Goal: Task Accomplishment & Management: Complete application form

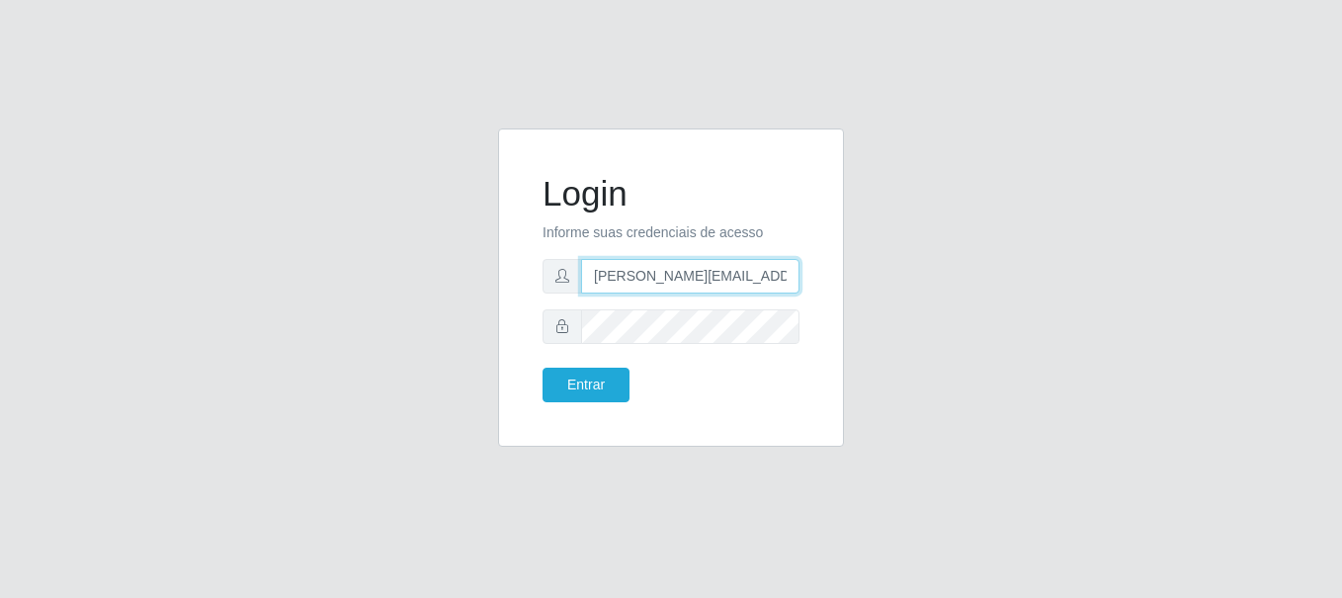
type input "[PERSON_NAME][EMAIL_ADDRESS][PERSON_NAME][DOMAIN_NAME]"
click at [585, 384] on button "Entrar" at bounding box center [586, 385] width 87 height 35
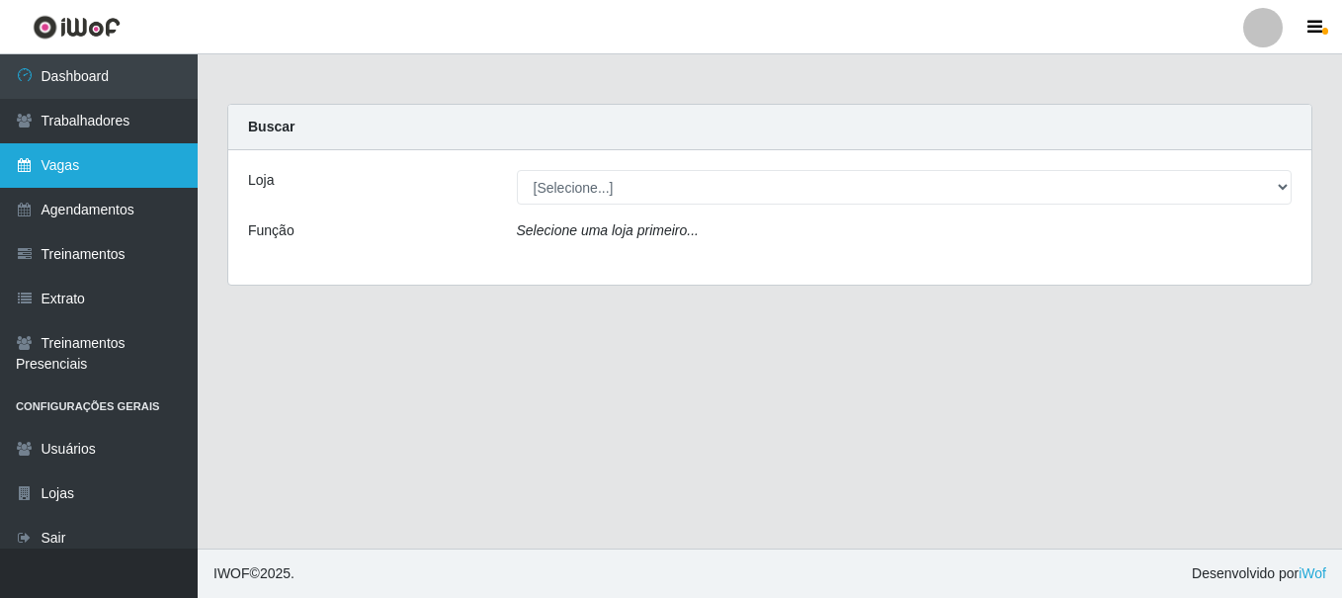
click at [99, 165] on link "Vagas" at bounding box center [99, 165] width 198 height 44
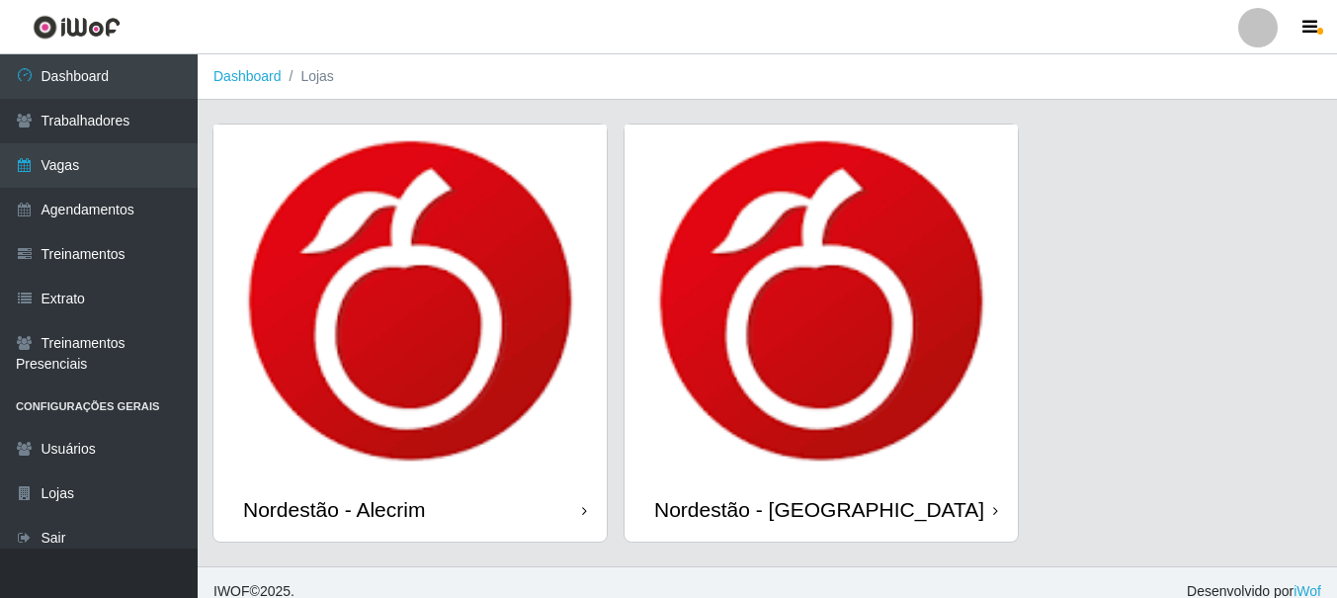
click at [338, 509] on div "Nordestão - Alecrim" at bounding box center [334, 509] width 182 height 25
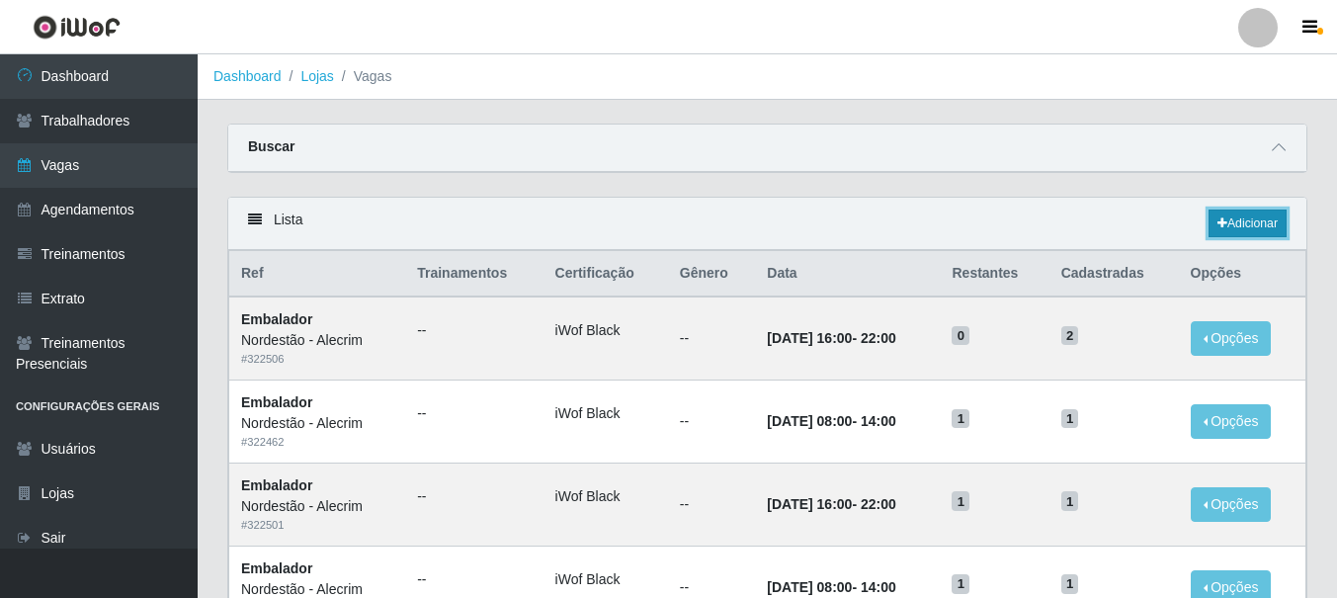
click at [1245, 224] on link "Adicionar" at bounding box center [1248, 223] width 78 height 28
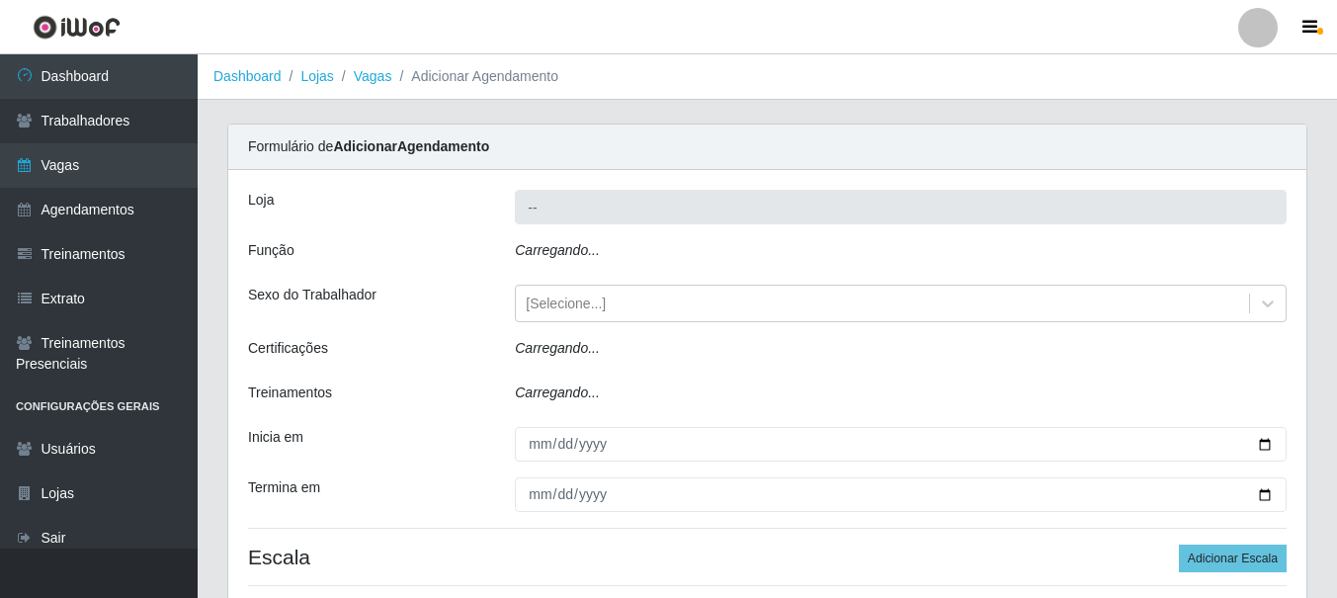
type input "Nordestão - Alecrim"
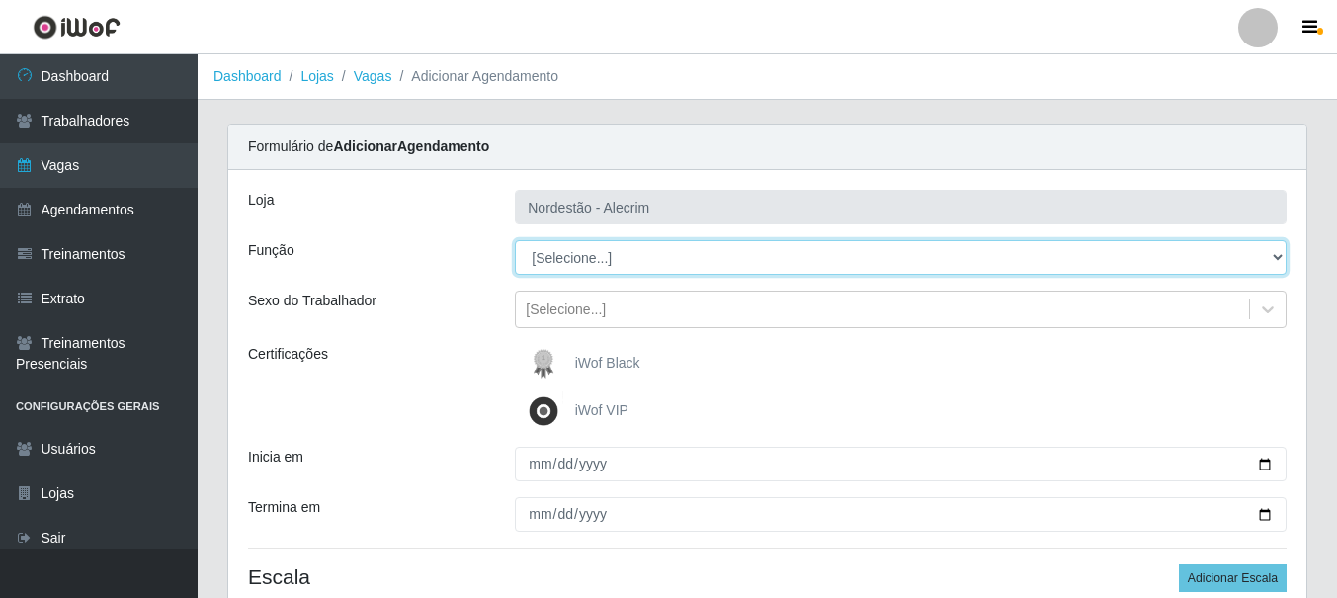
select select "1"
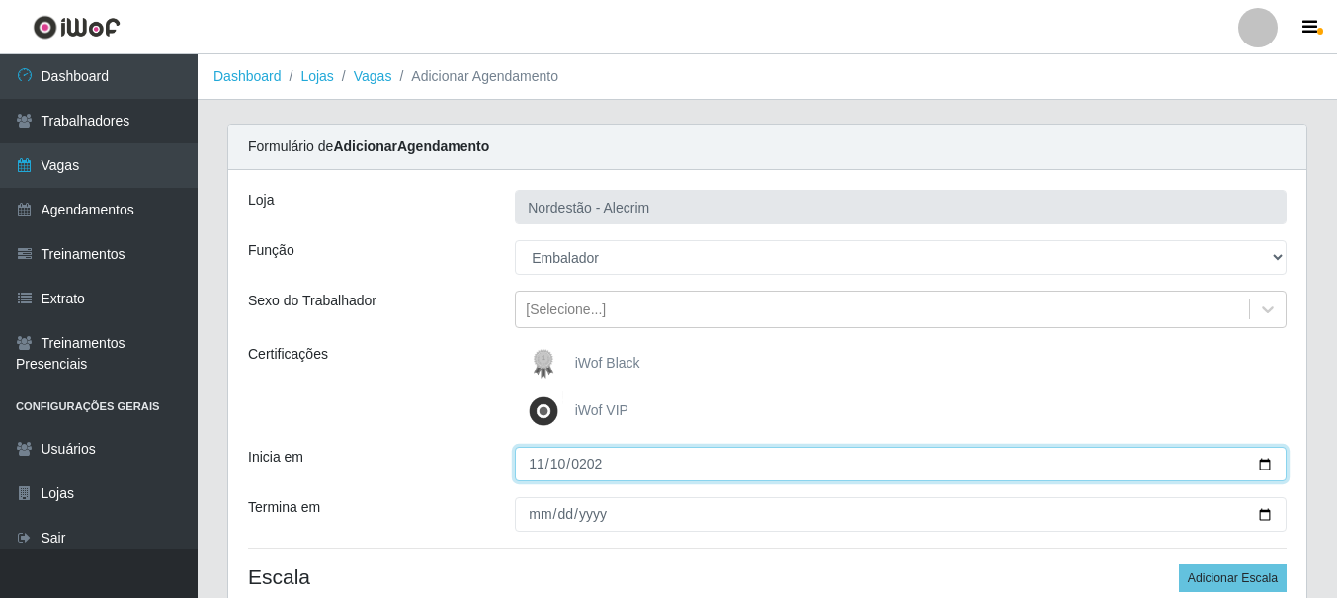
type input "[DATE]"
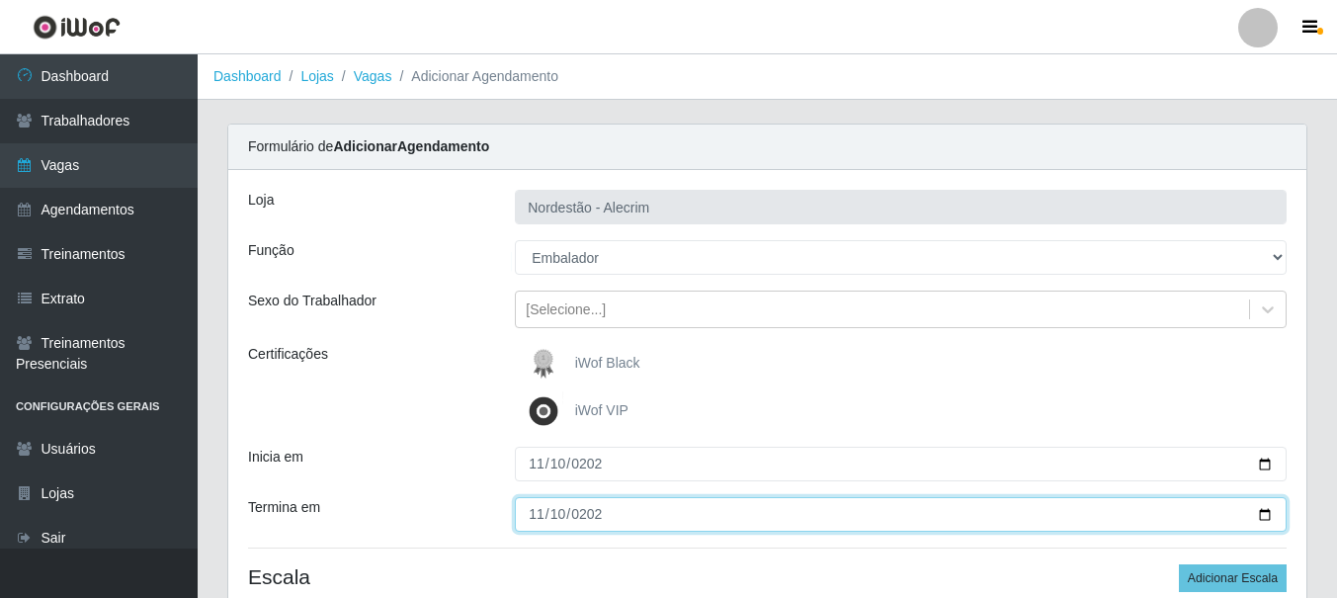
type input "[DATE]"
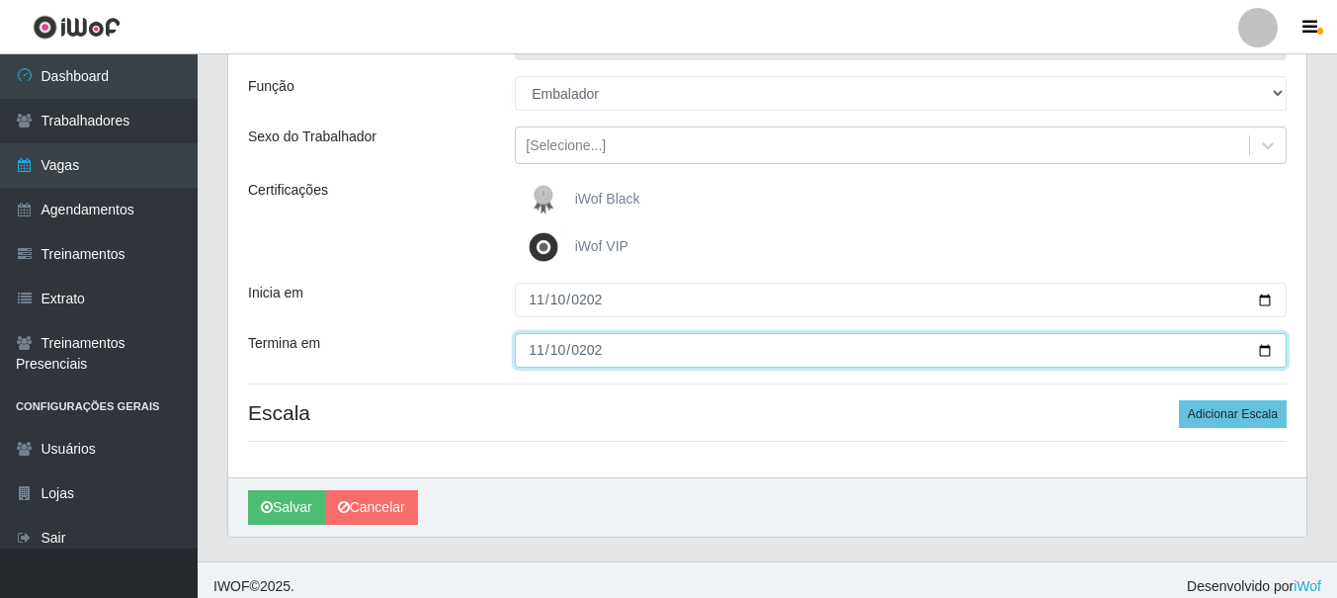
scroll to position [177, 0]
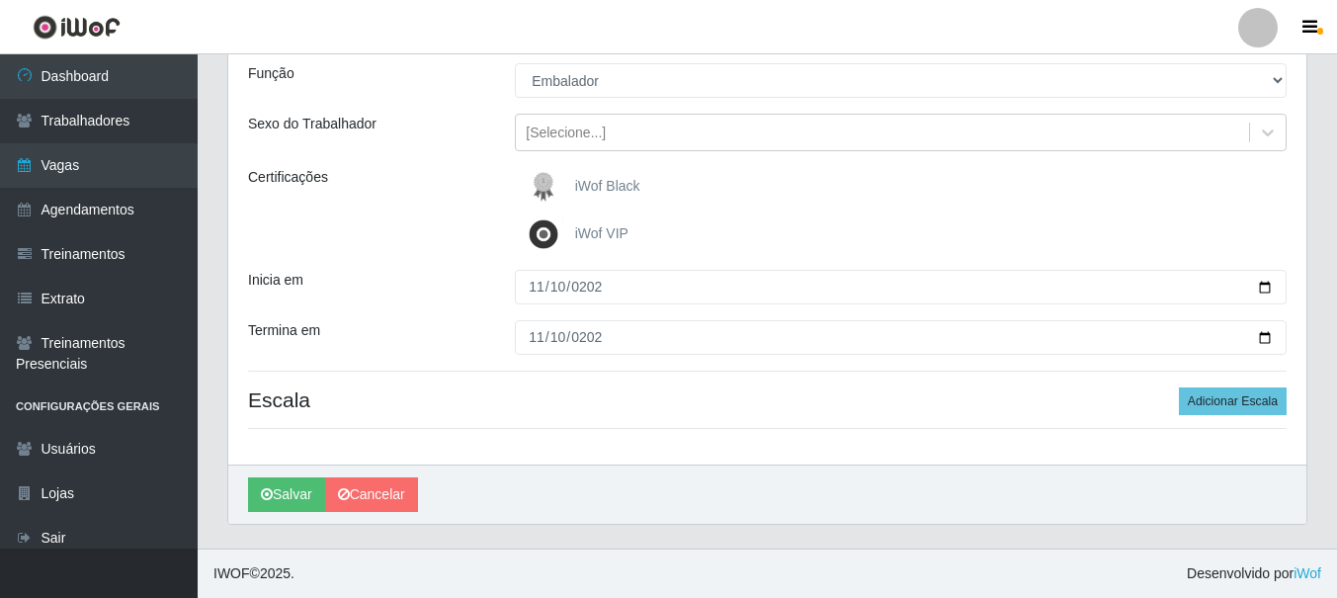
click at [900, 187] on div "iWof Black" at bounding box center [901, 187] width 772 height 40
click at [1234, 401] on button "Adicionar Escala" at bounding box center [1233, 401] width 108 height 28
select select "1"
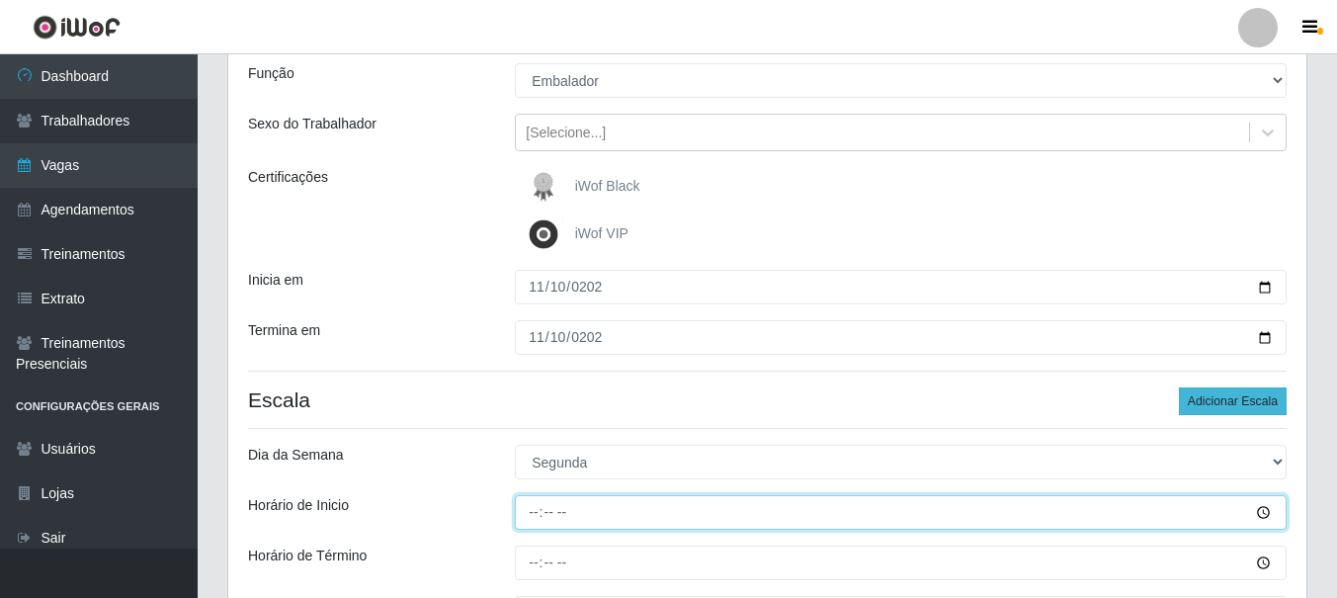
type input "08:00"
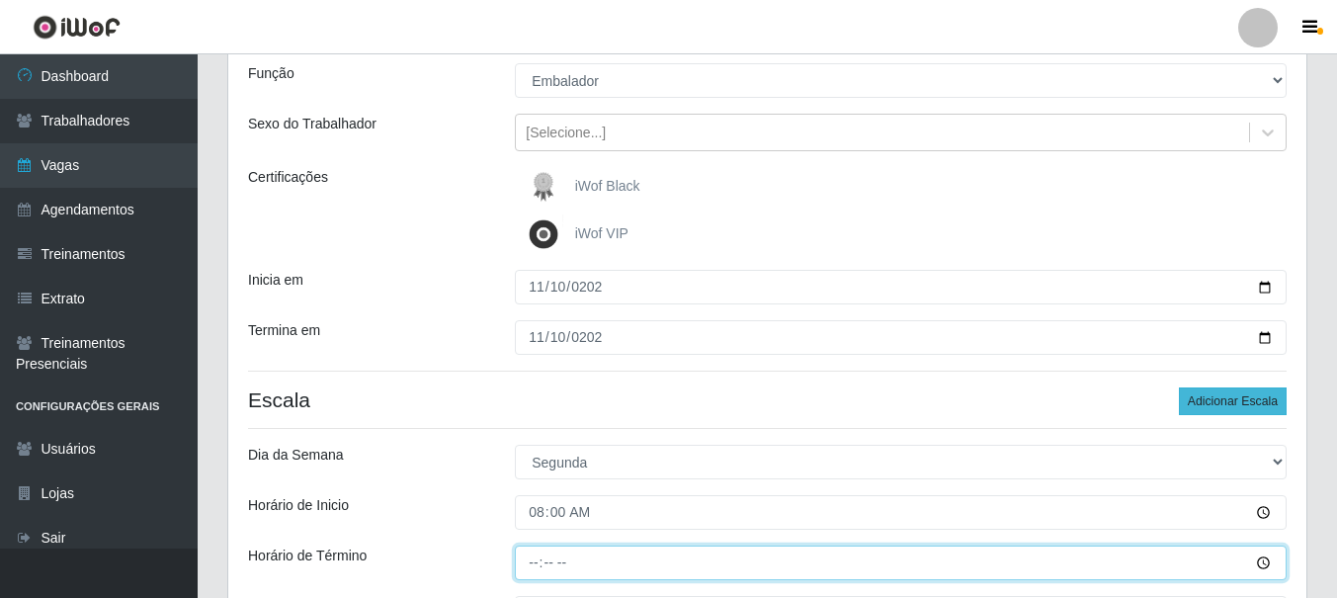
type input "14:00"
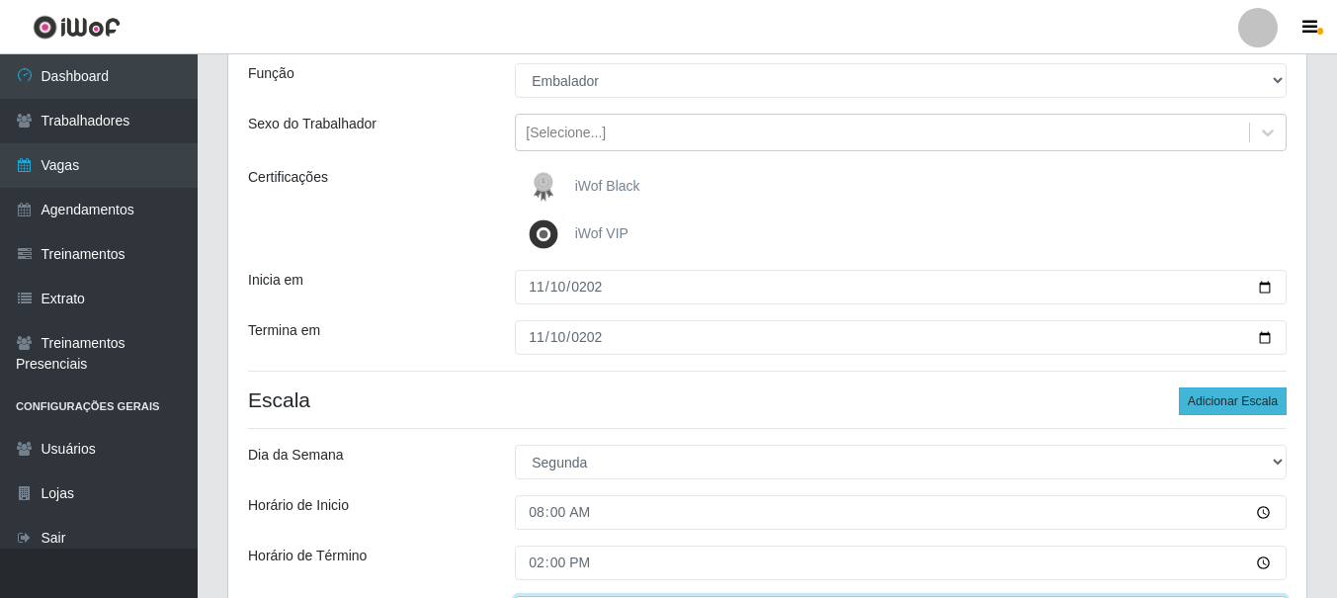
type input "___"
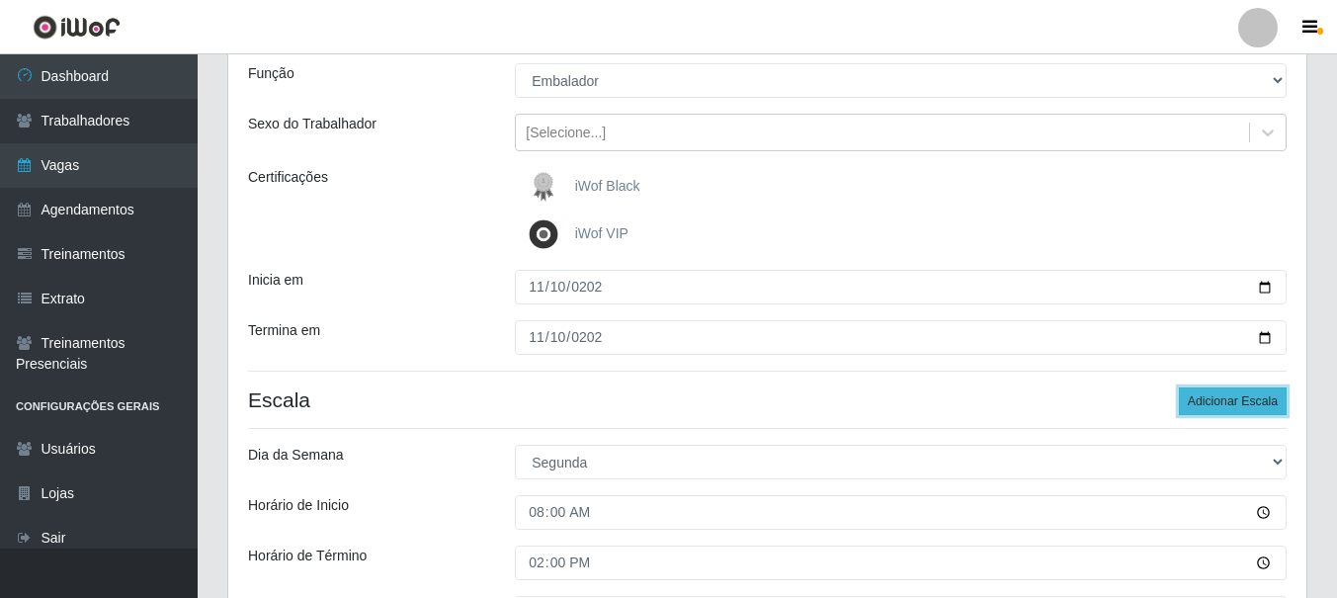
click at [1234, 387] on button "Adicionar Escala" at bounding box center [1233, 401] width 108 height 28
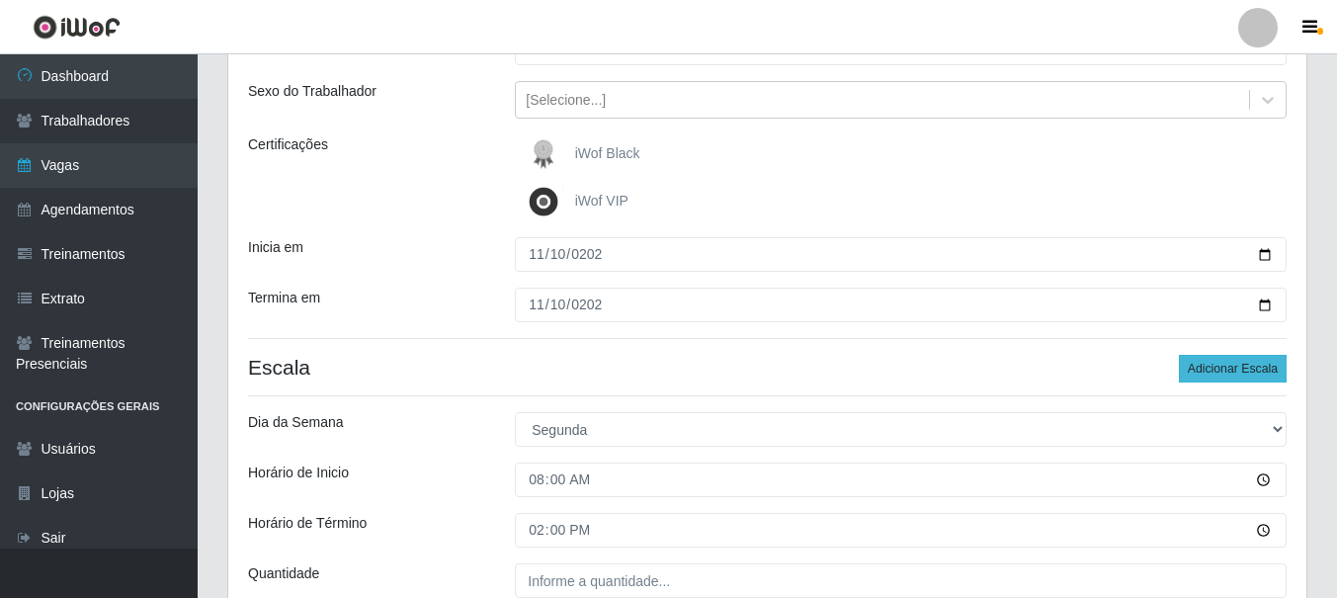
select select "1"
type input "16:00"
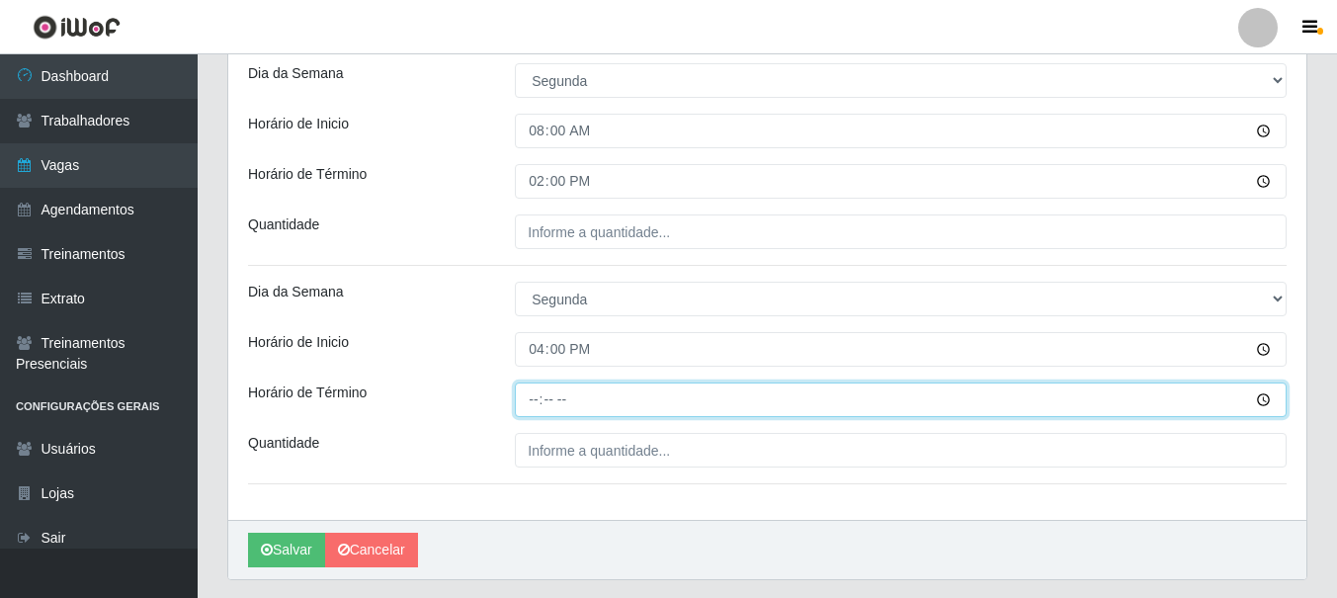
type input "22:00"
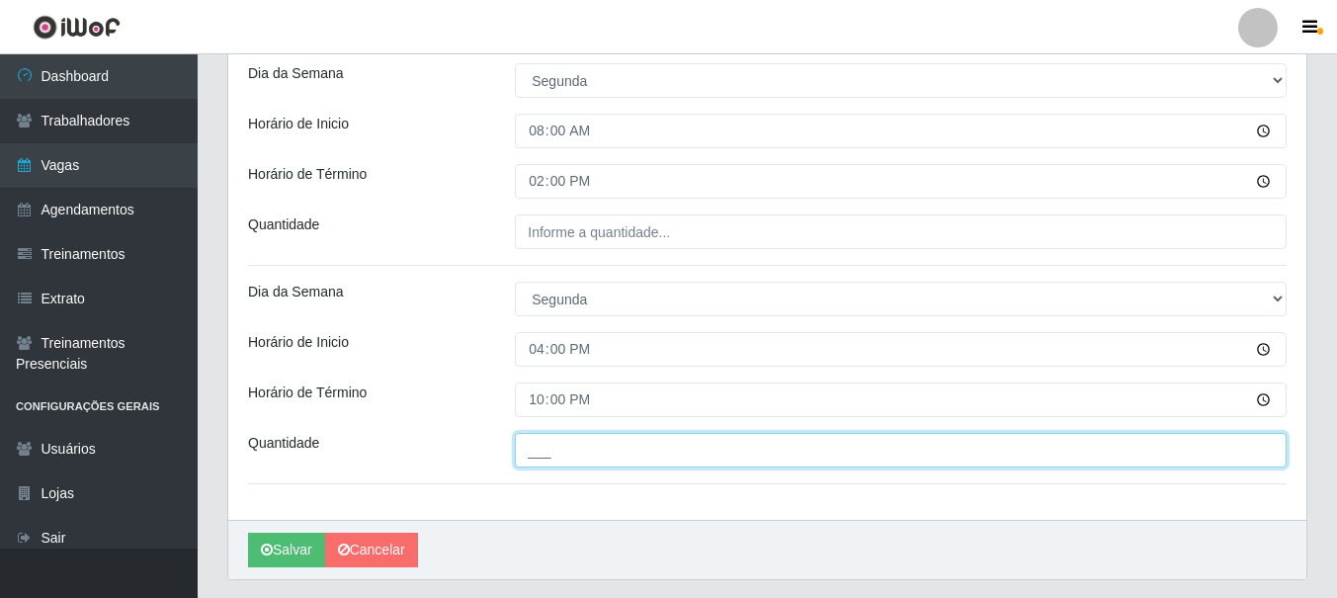
type input "___"
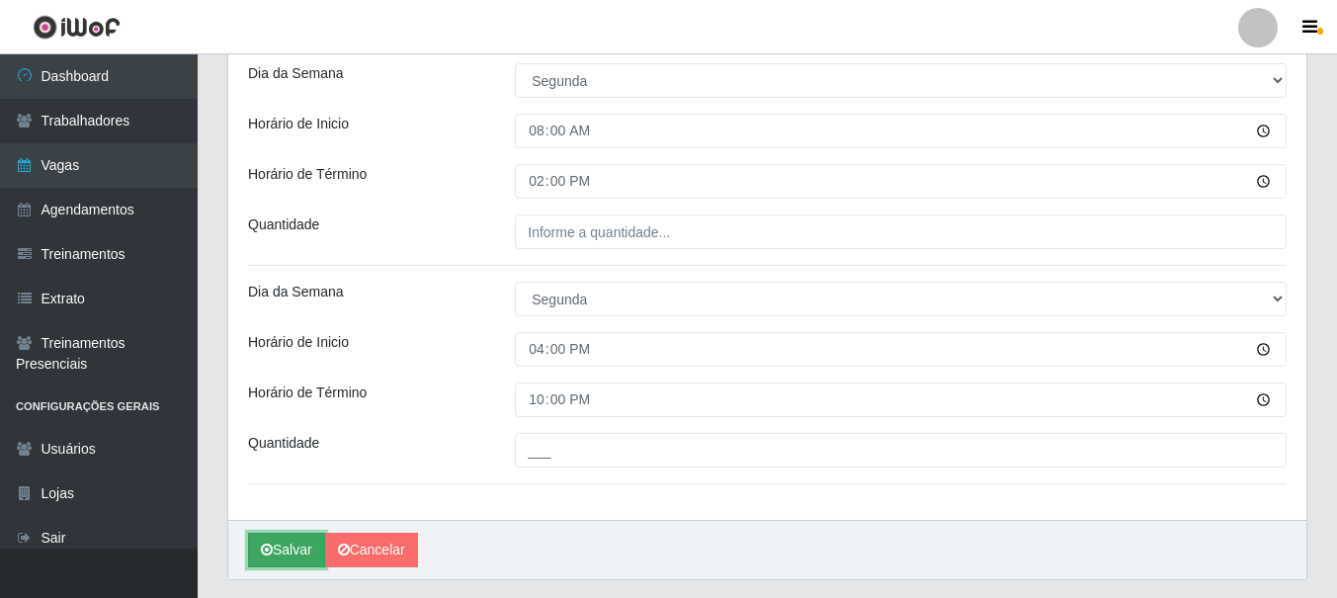
click at [287, 549] on button "Salvar" at bounding box center [286, 550] width 77 height 35
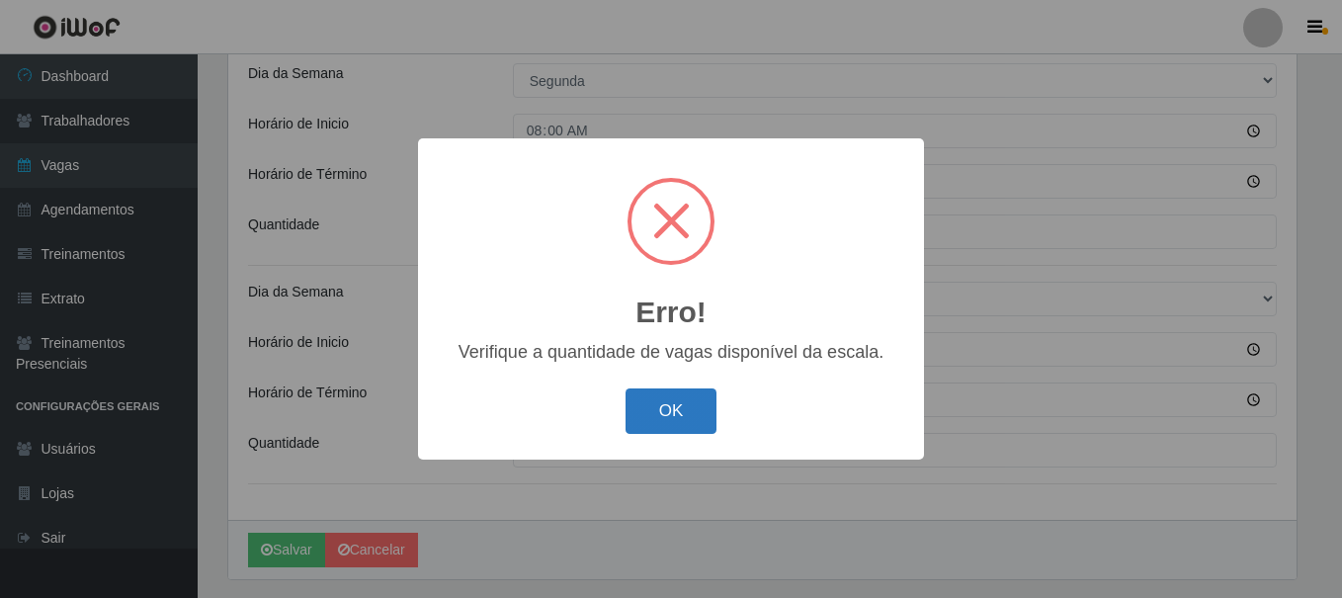
click at [679, 406] on button "OK" at bounding box center [672, 411] width 92 height 46
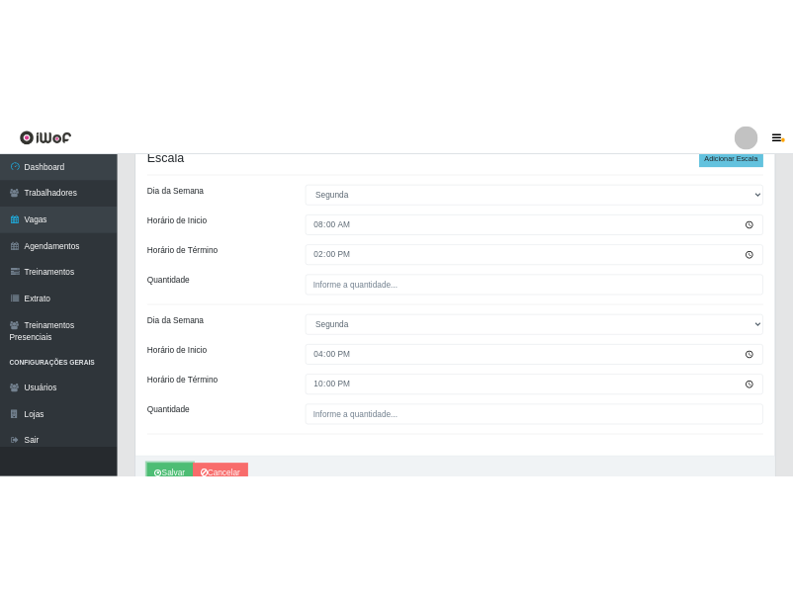
scroll to position [593, 0]
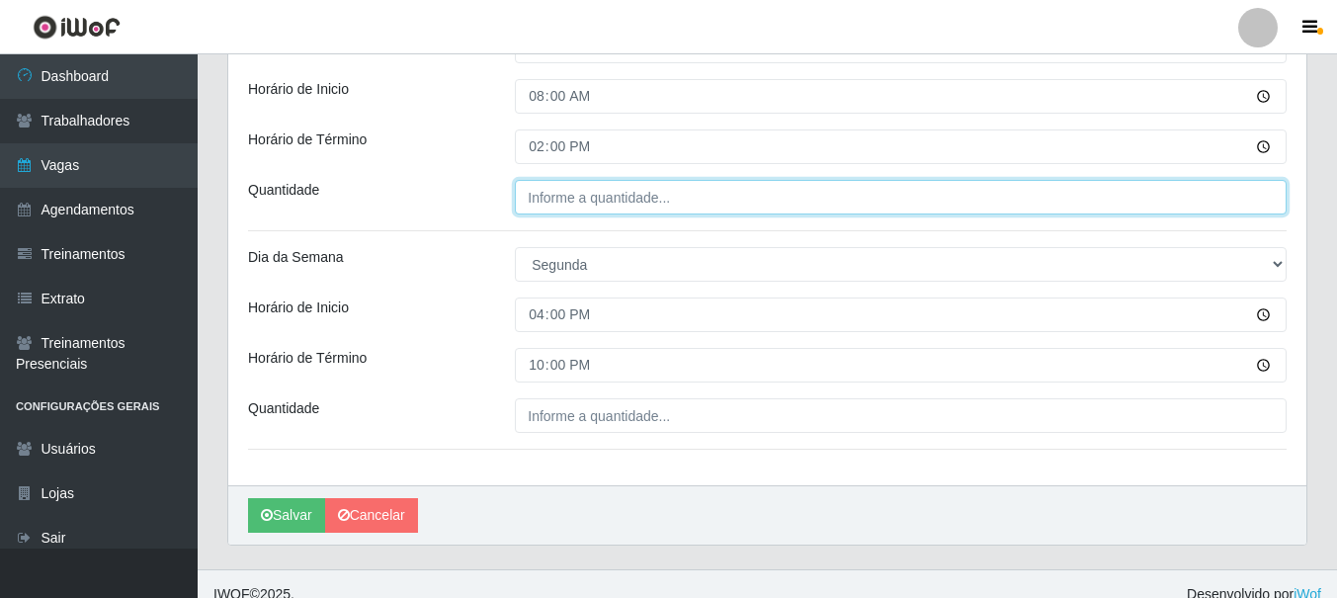
type input "___"
click at [555, 197] on input "___" at bounding box center [901, 197] width 772 height 35
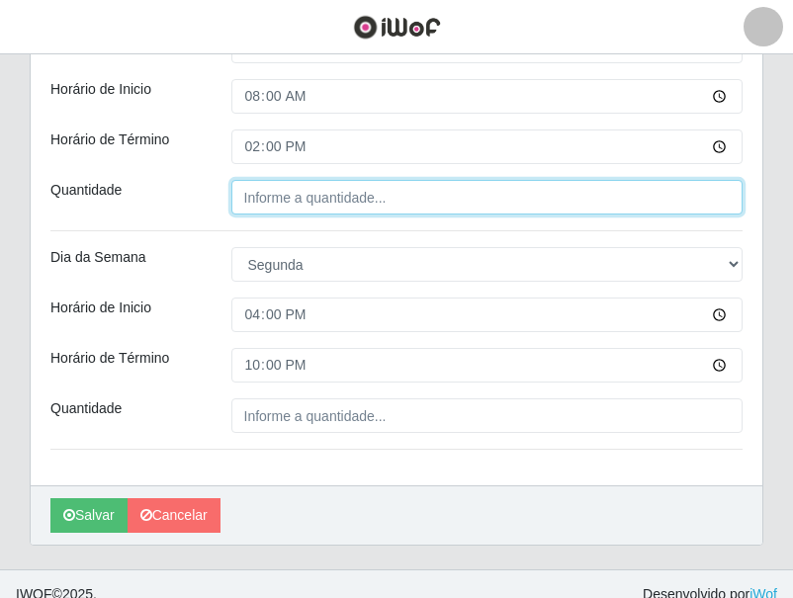
type input "___"
click at [346, 204] on input "___" at bounding box center [487, 197] width 512 height 35
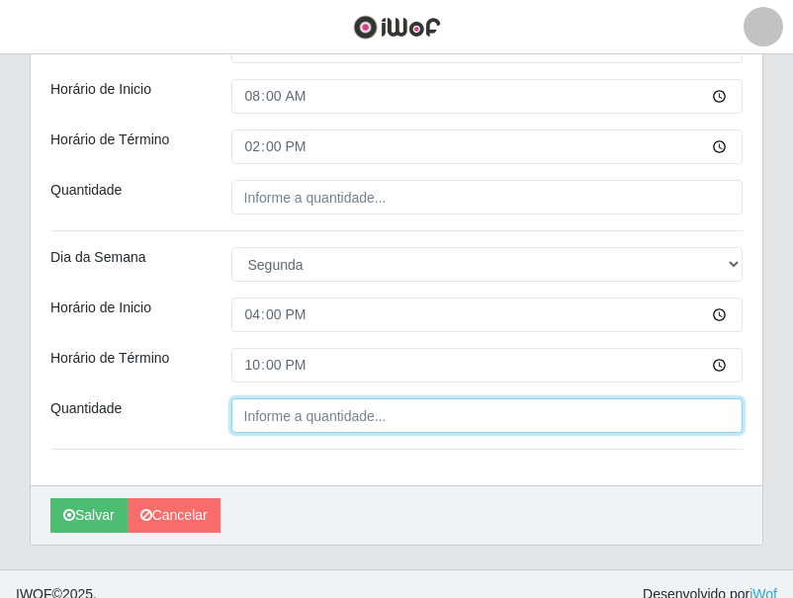
type input "___"
click at [298, 408] on input "___" at bounding box center [487, 415] width 512 height 35
click at [297, 410] on input "___" at bounding box center [487, 415] width 512 height 35
click at [297, 412] on input "___" at bounding box center [487, 415] width 512 height 35
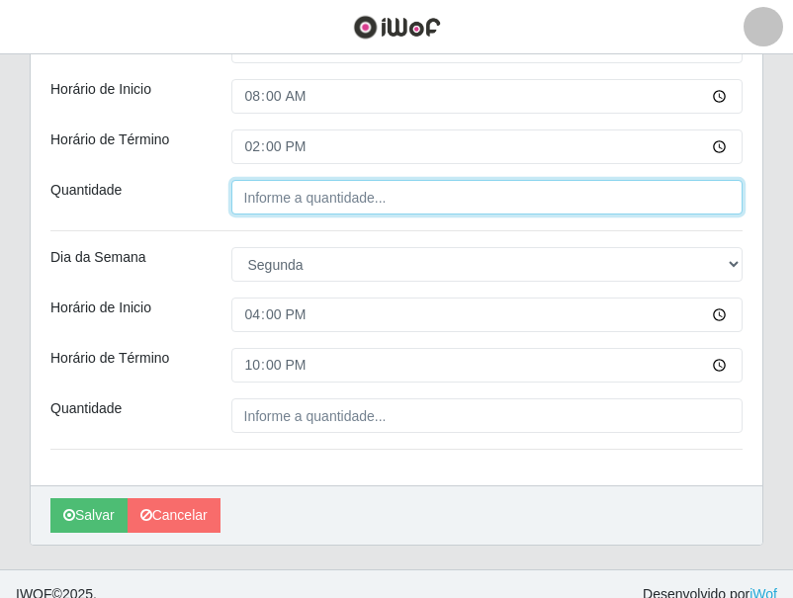
type input "___"
click at [295, 194] on input "___" at bounding box center [487, 197] width 512 height 35
